Goal: Find specific fact: Find specific fact

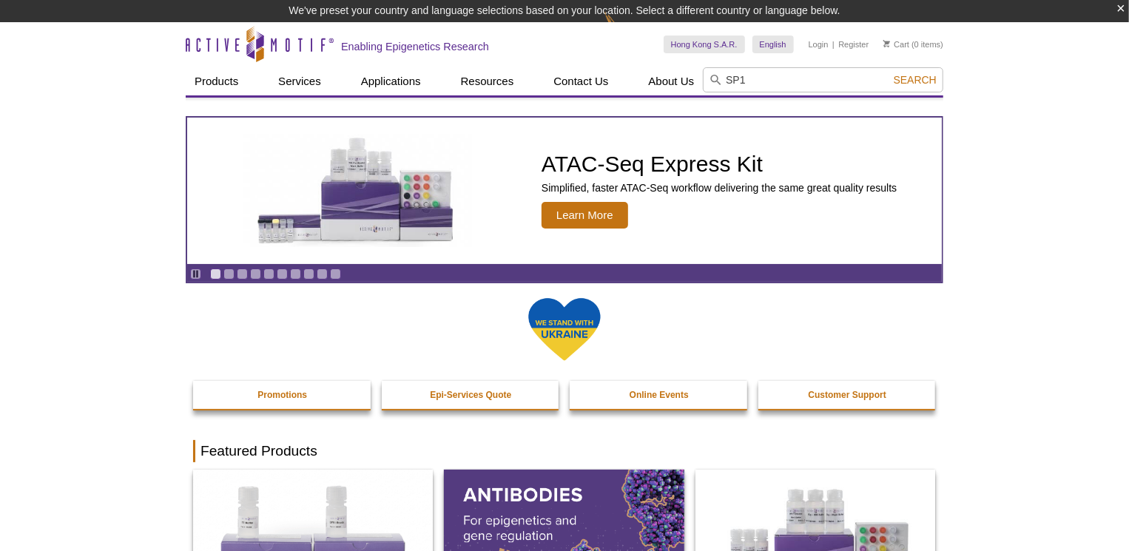
type input "SP1"
click at [889, 73] on button "Search" at bounding box center [915, 79] width 52 height 13
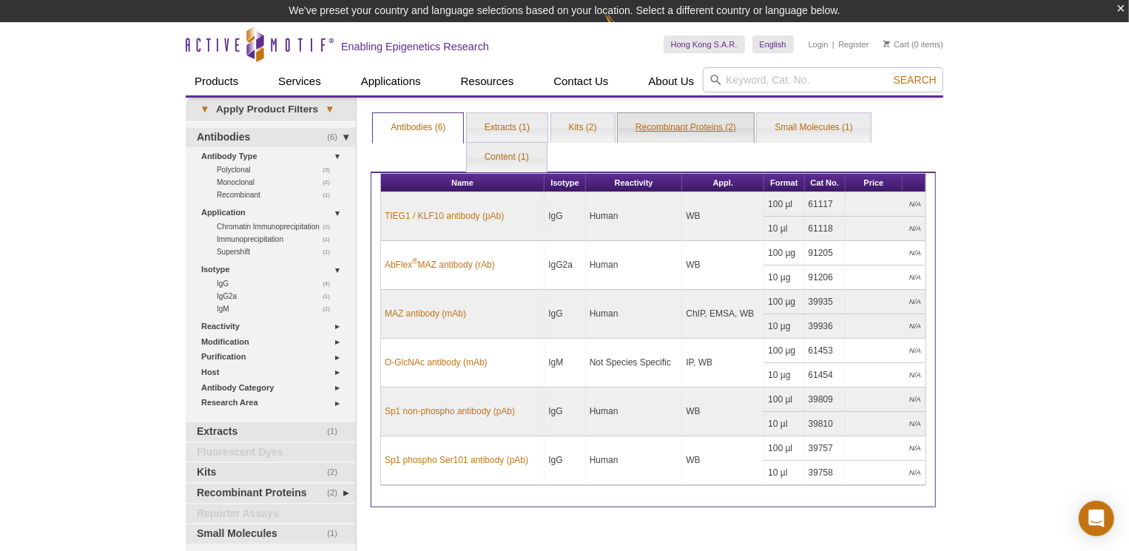
click at [704, 131] on link "Recombinant Proteins (2)" at bounding box center [686, 128] width 136 height 30
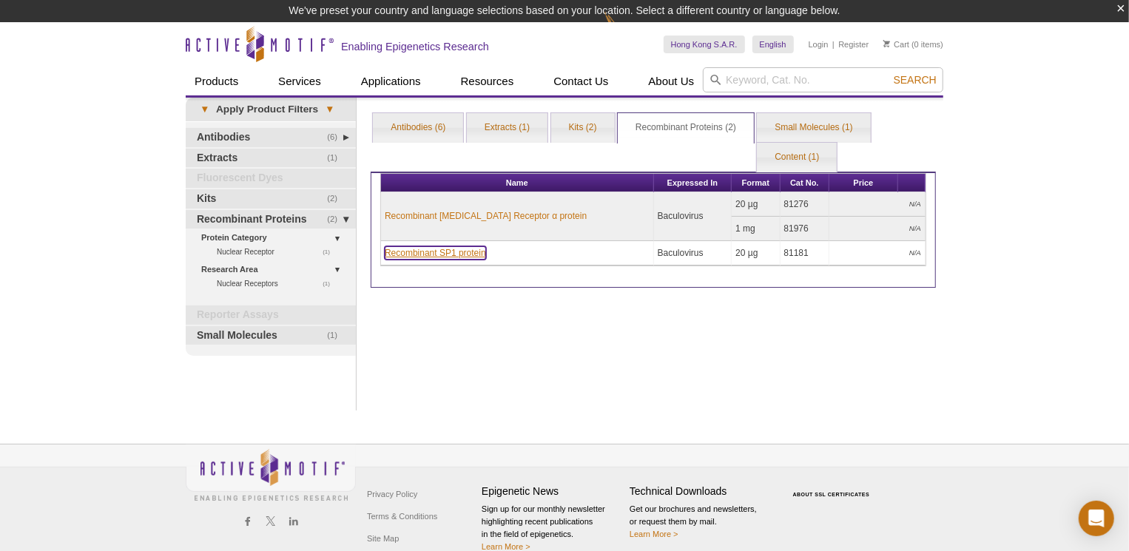
click at [450, 250] on link "Recombinant SP1 protein" at bounding box center [435, 252] width 101 height 13
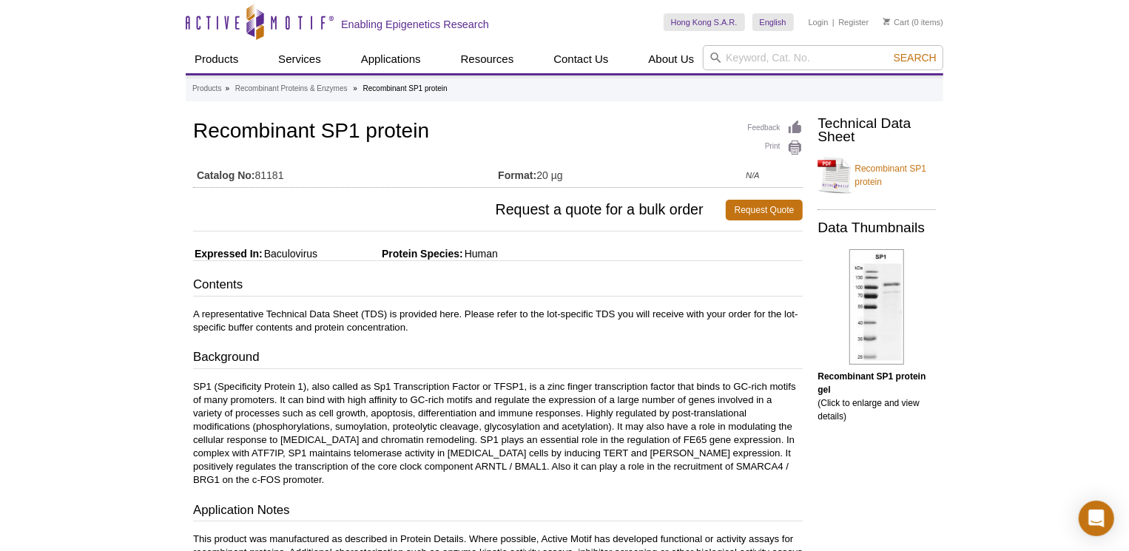
click at [265, 173] on td "Catalog No: 81181" at bounding box center [345, 172] width 305 height 24
copy td "81181"
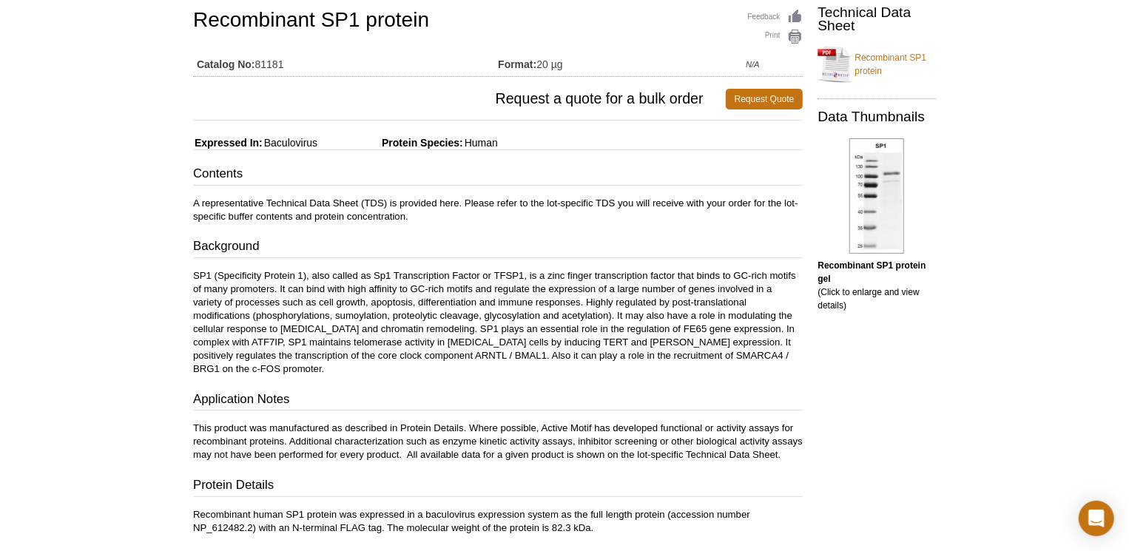
scroll to position [49, 0]
